Goal: Check status: Check status

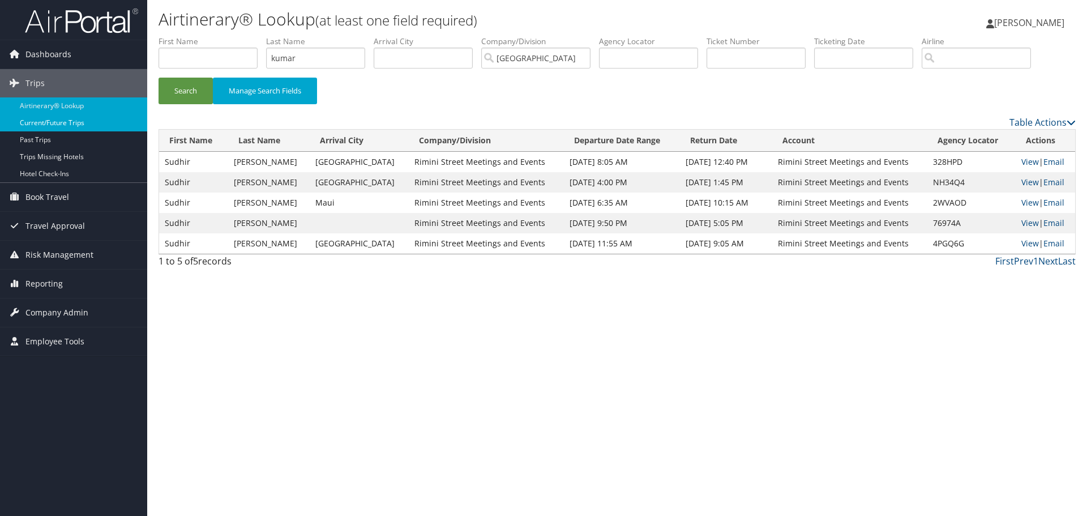
click at [66, 118] on link "Current/Future Trips" at bounding box center [73, 122] width 147 height 17
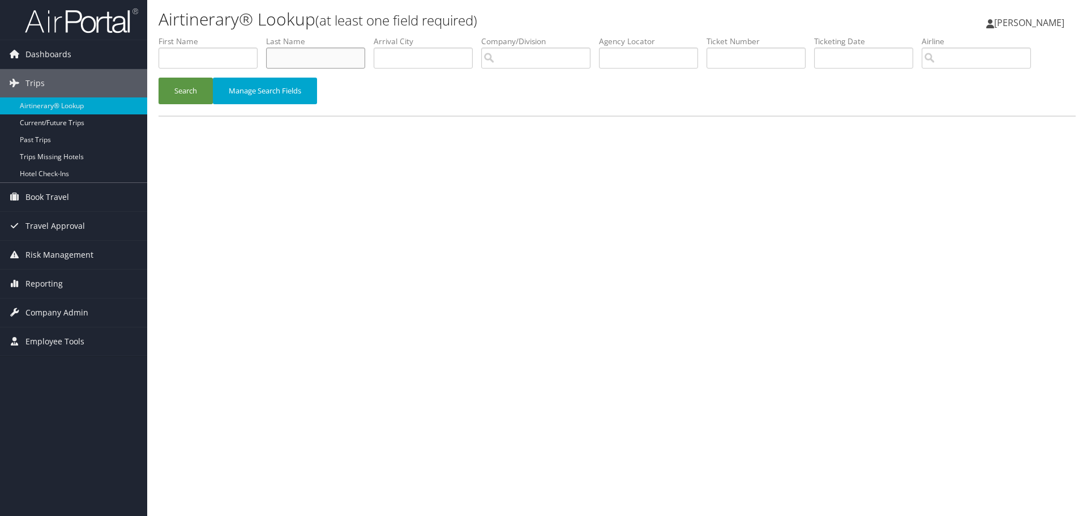
click at [309, 65] on input "text" at bounding box center [315, 58] width 99 height 21
type input "j"
click at [190, 82] on button "Search" at bounding box center [186, 91] width 54 height 27
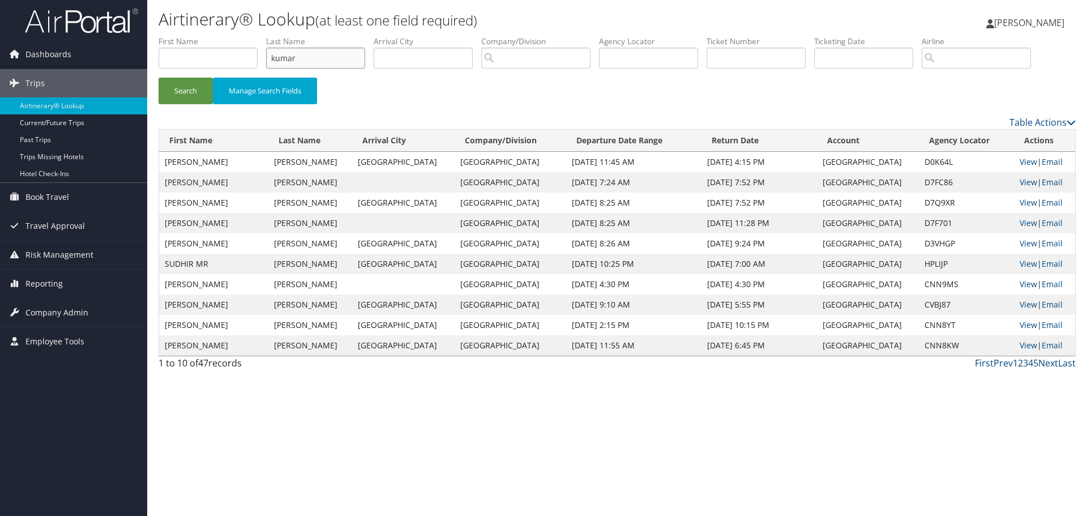
click at [286, 60] on input "kumar" at bounding box center [315, 58] width 99 height 21
type input "ford"
click at [175, 91] on button "Search" at bounding box center [186, 91] width 54 height 27
